Goal: Information Seeking & Learning: Learn about a topic

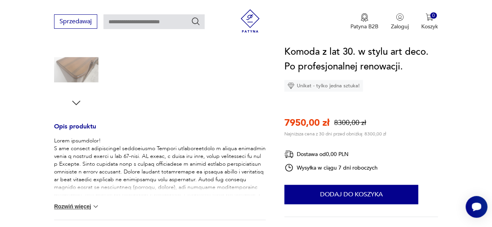
scroll to position [261, 0]
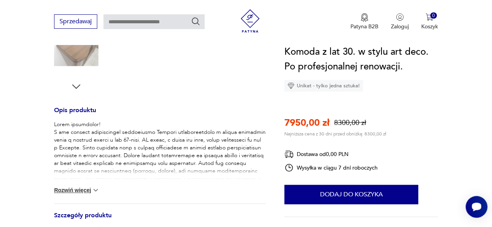
click at [95, 192] on img at bounding box center [96, 191] width 8 height 8
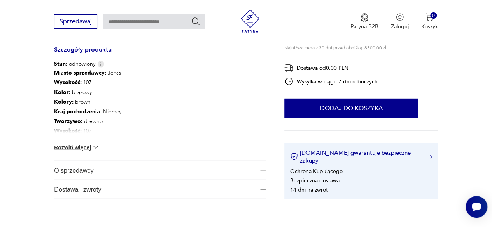
scroll to position [875, 0]
click at [85, 170] on span "O sprzedawcy" at bounding box center [154, 170] width 201 height 19
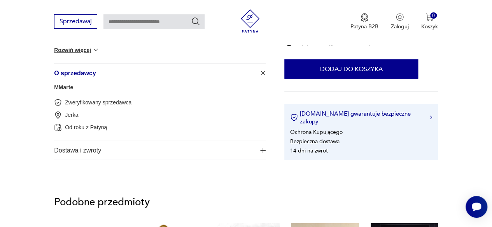
scroll to position [972, 0]
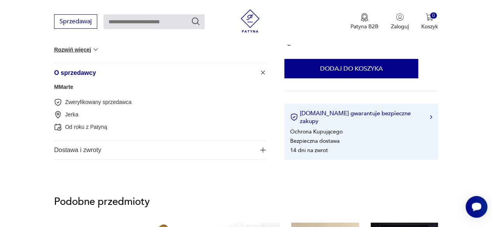
click at [72, 148] on span "Dostawa i zwroty" at bounding box center [154, 150] width 201 height 19
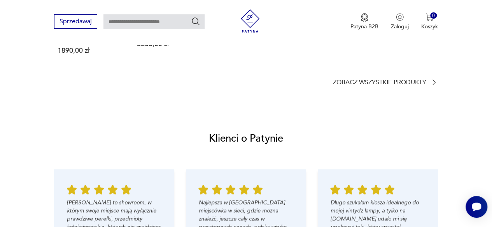
scroll to position [1339, 0]
click at [375, 85] on p "Zobacz wszystkie produkty" at bounding box center [379, 82] width 93 height 5
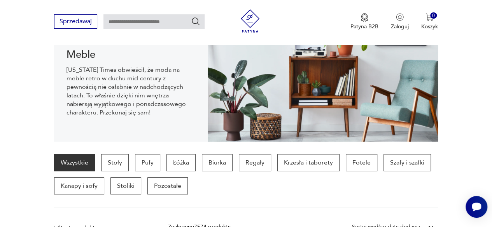
scroll to position [101, 0]
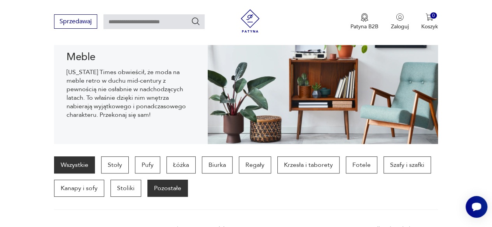
click at [168, 191] on p "Pozostałe" at bounding box center [167, 188] width 40 height 17
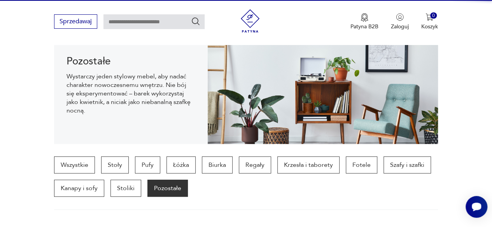
scroll to position [206, 0]
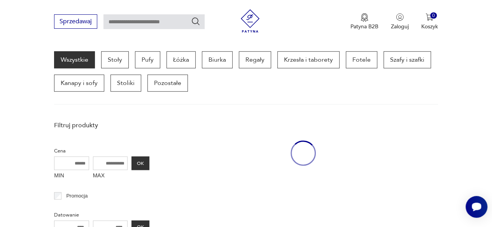
scroll to position [101, 0]
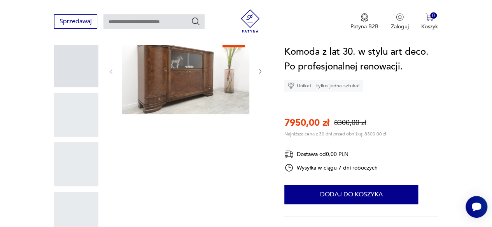
scroll to position [894, 0]
